Goal: Find specific page/section: Find specific page/section

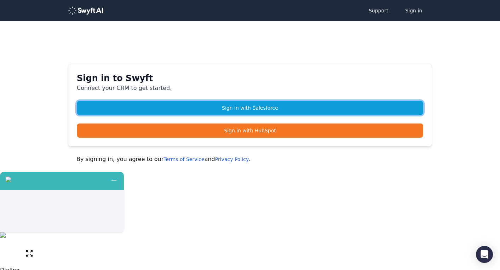
click at [276, 106] on link "Sign in with Salesforce" at bounding box center [250, 108] width 347 height 14
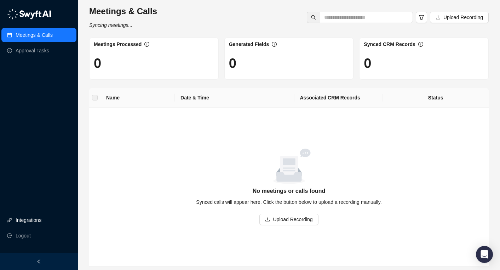
click at [37, 217] on link "Integrations" at bounding box center [29, 220] width 26 height 14
